Goal: Information Seeking & Learning: Learn about a topic

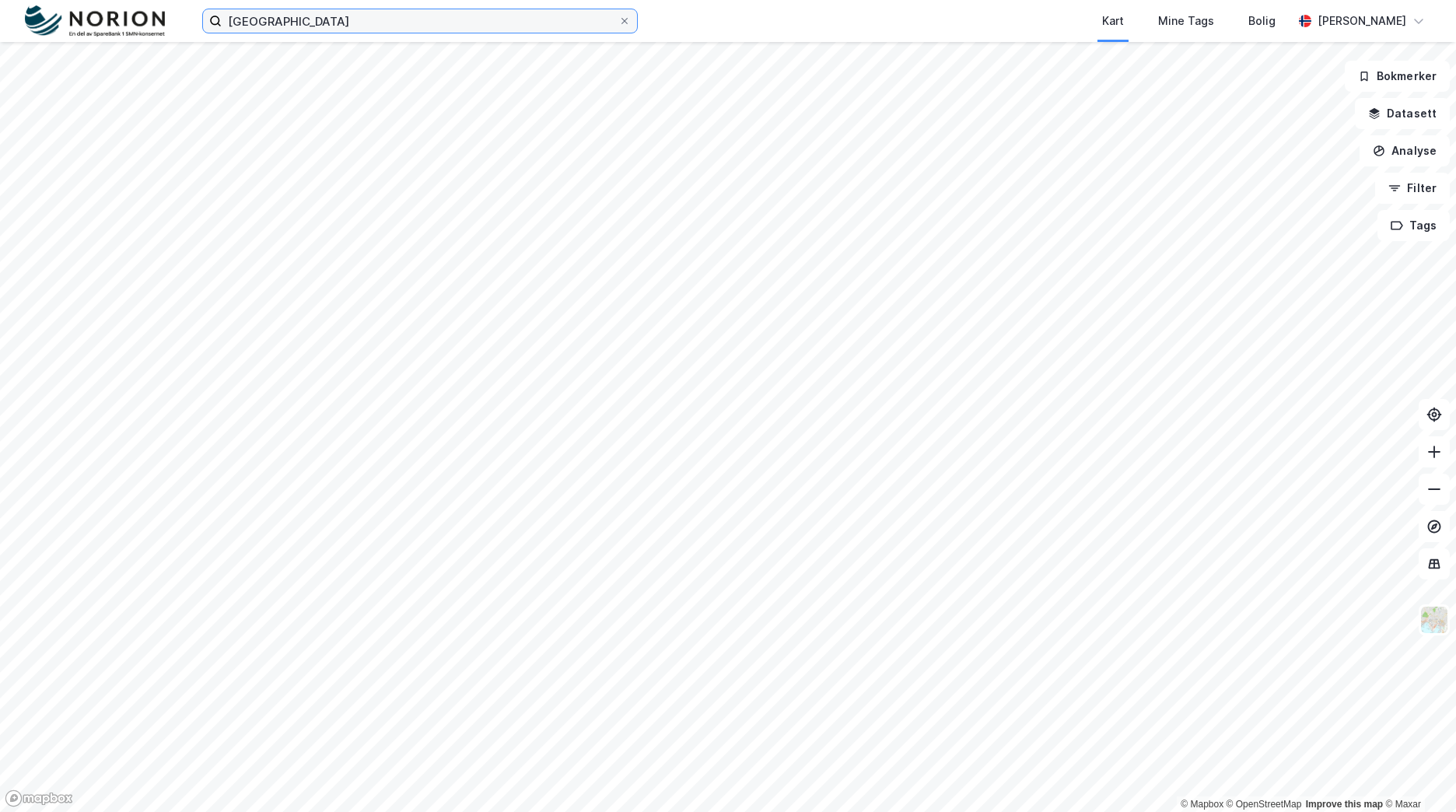
click at [446, 24] on input "[GEOGRAPHIC_DATA]" at bounding box center [419, 21] width 396 height 24
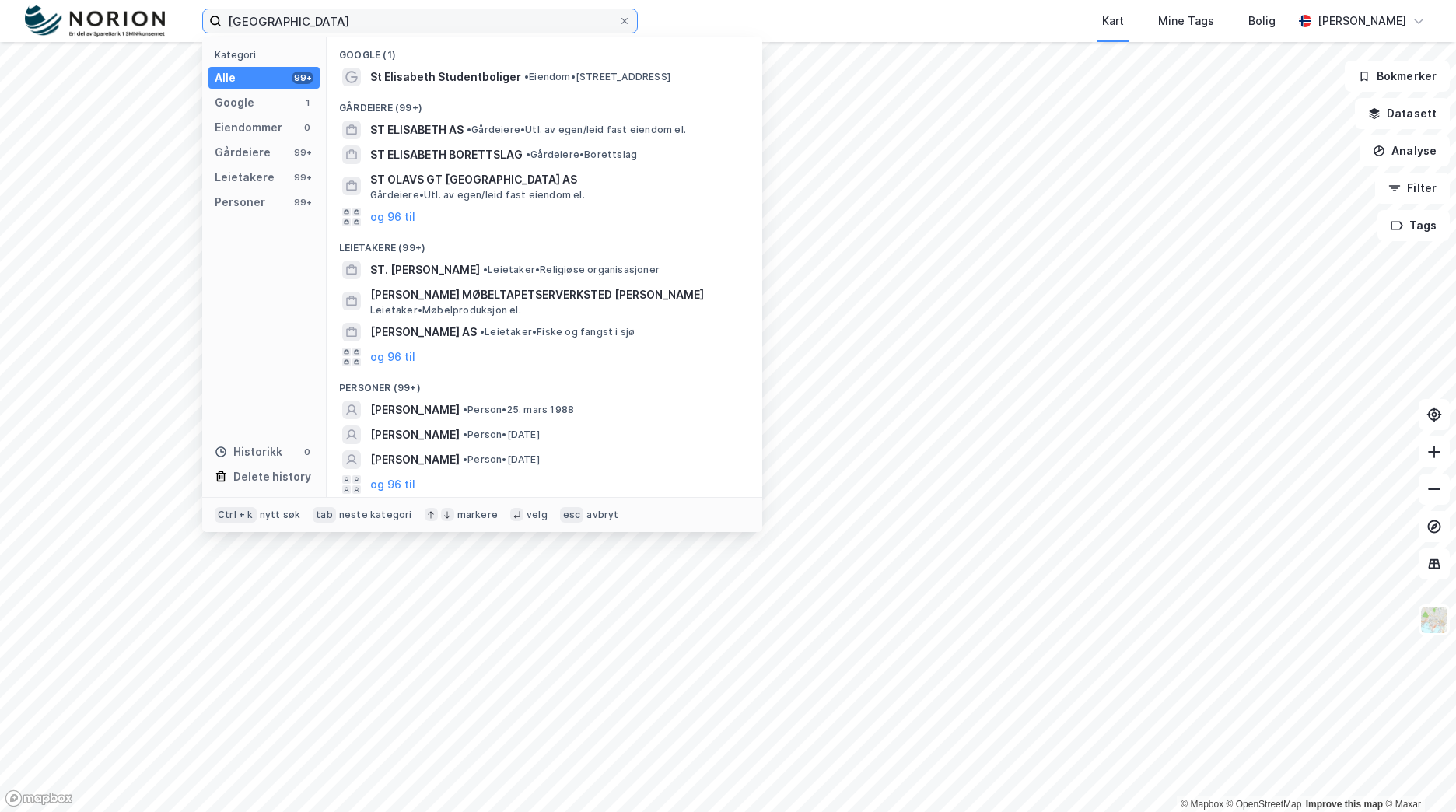
click at [446, 24] on input "[GEOGRAPHIC_DATA]" at bounding box center [419, 21] width 396 height 24
click at [445, 23] on input "[GEOGRAPHIC_DATA]" at bounding box center [419, 21] width 396 height 24
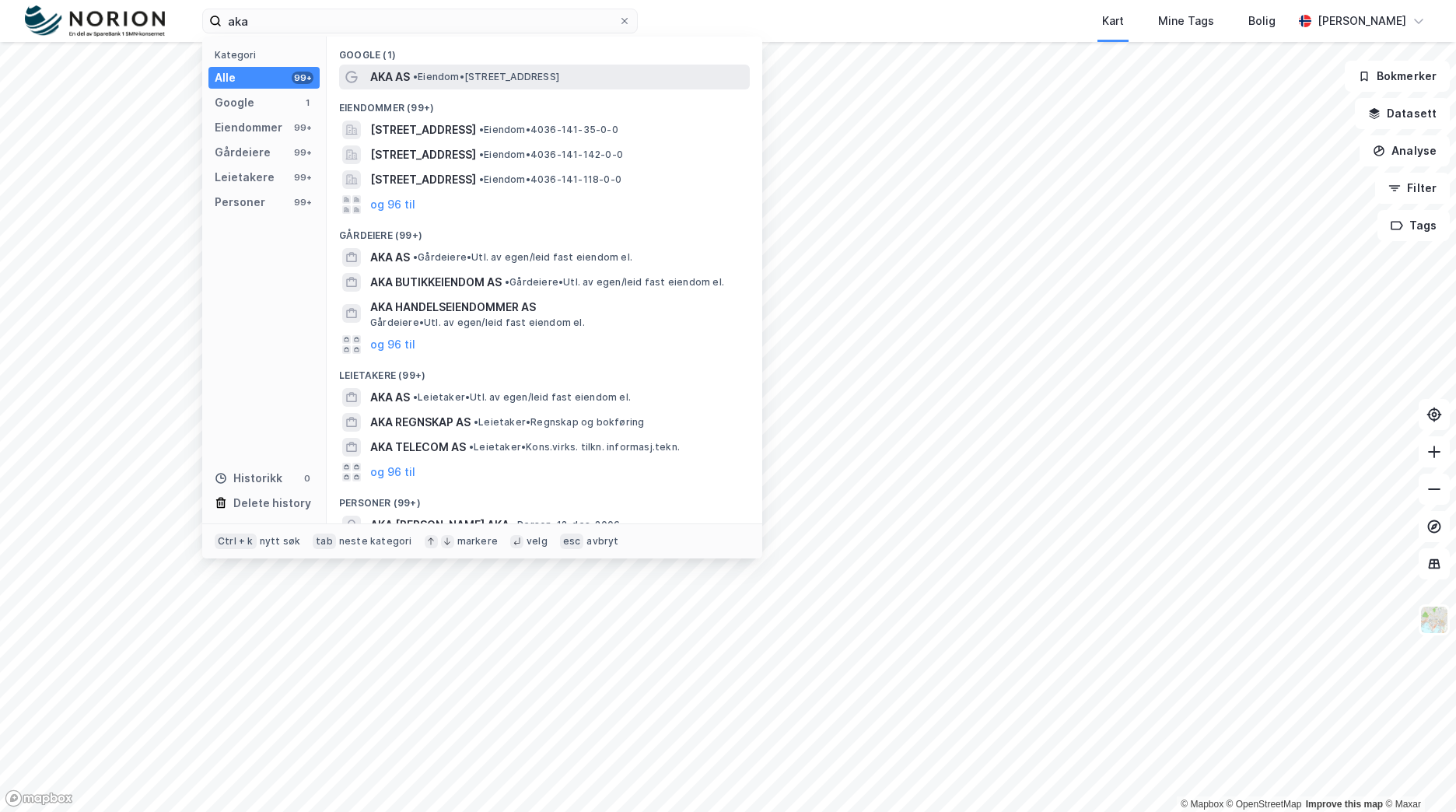
click at [501, 79] on span "• Eiendom • [STREET_ADDRESS]" at bounding box center [486, 76] width 146 height 12
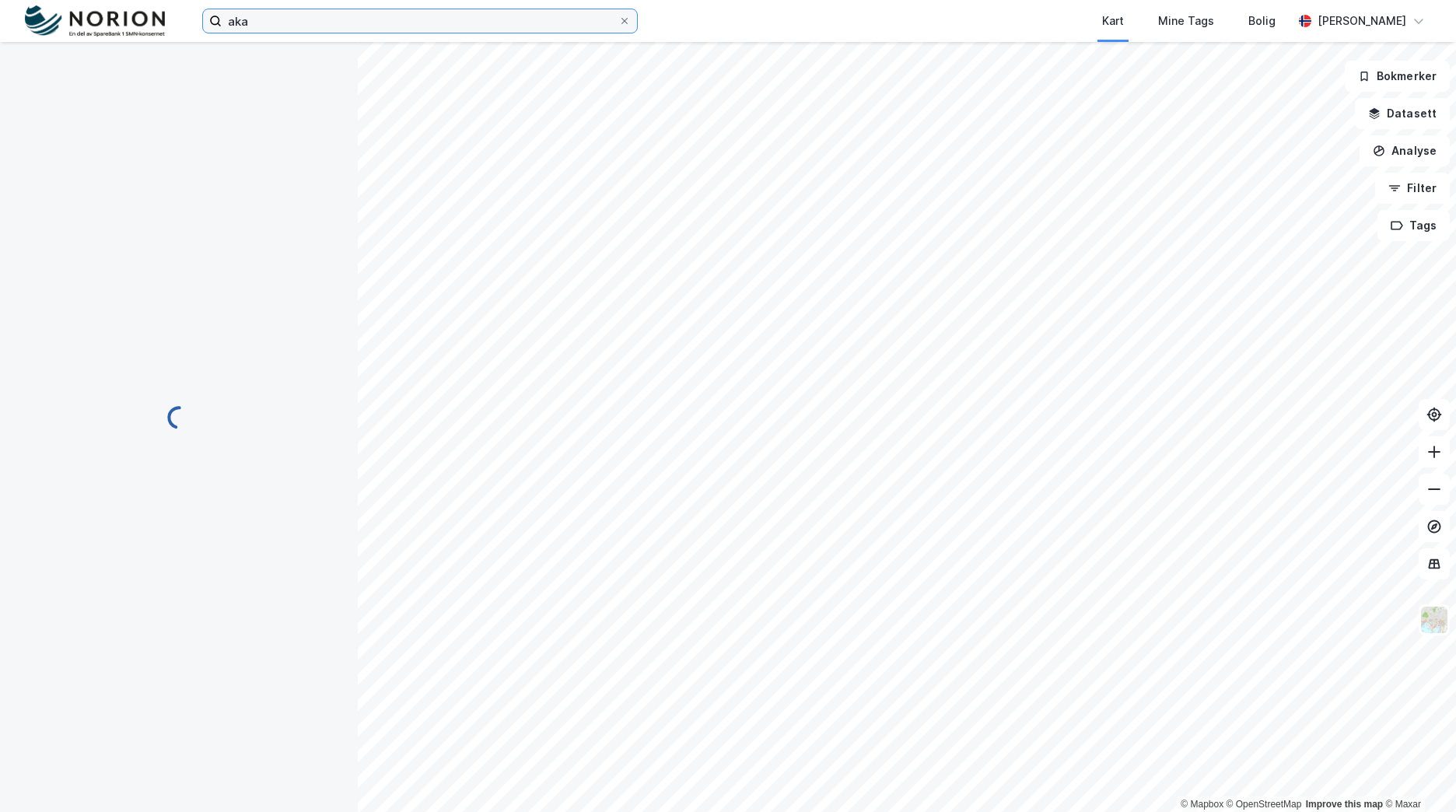
click at [478, 24] on input "aka" at bounding box center [419, 21] width 396 height 24
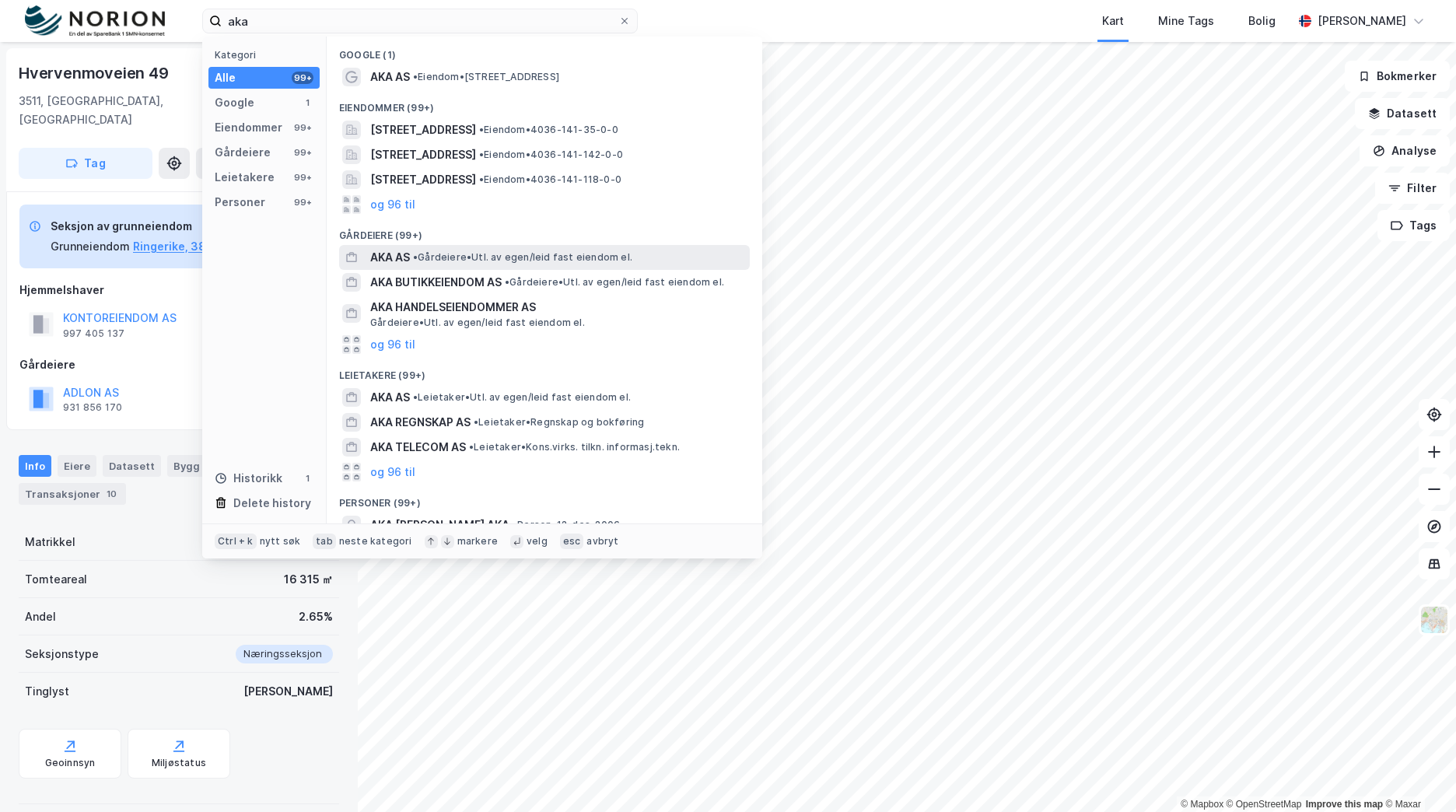
click at [471, 255] on span "• Gårdeiere • Utl. av egen/leid fast eiendom el." at bounding box center [523, 257] width 220 height 12
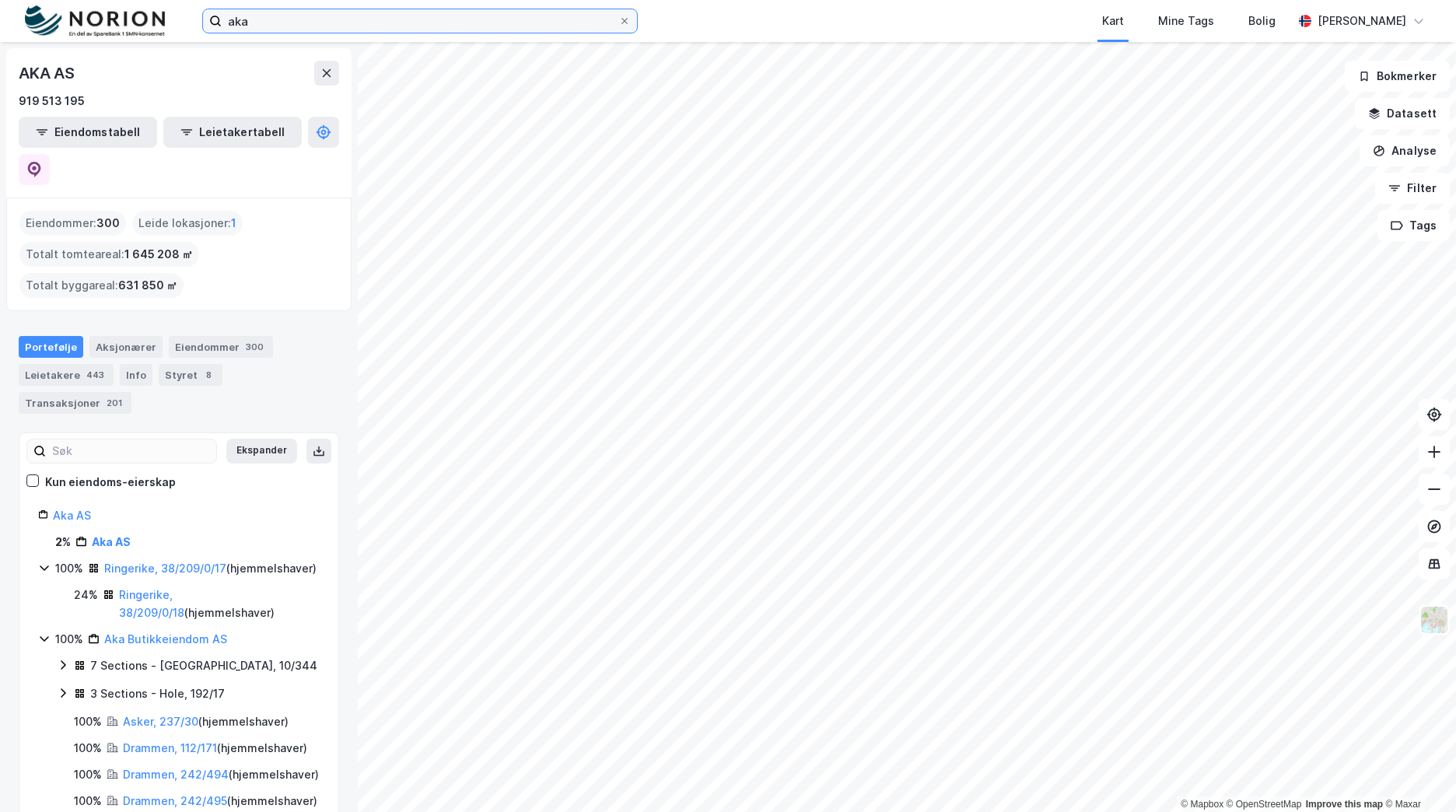
click at [276, 24] on input "aka" at bounding box center [419, 21] width 396 height 24
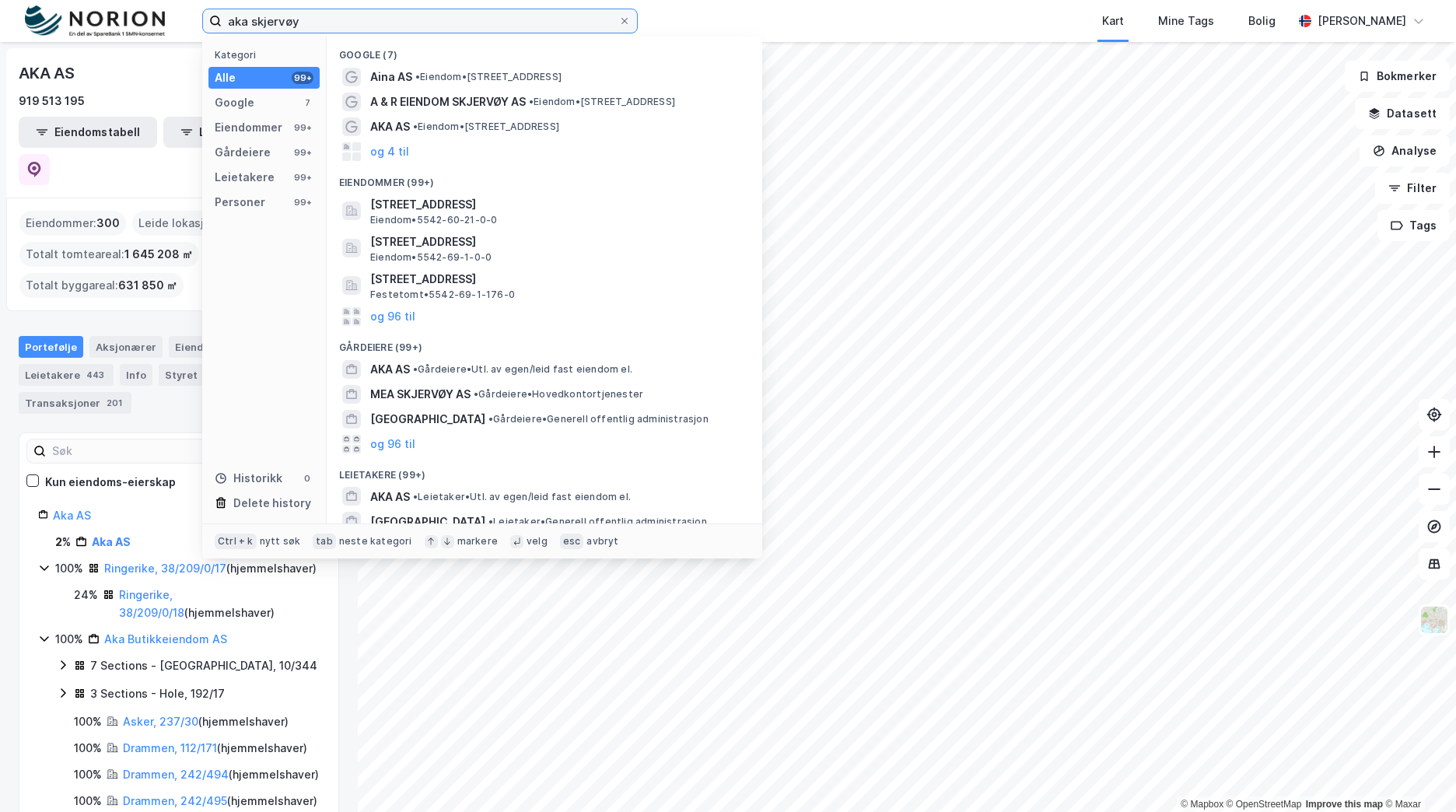
type input "aka skjervøy"
